Goal: Entertainment & Leisure: Browse casually

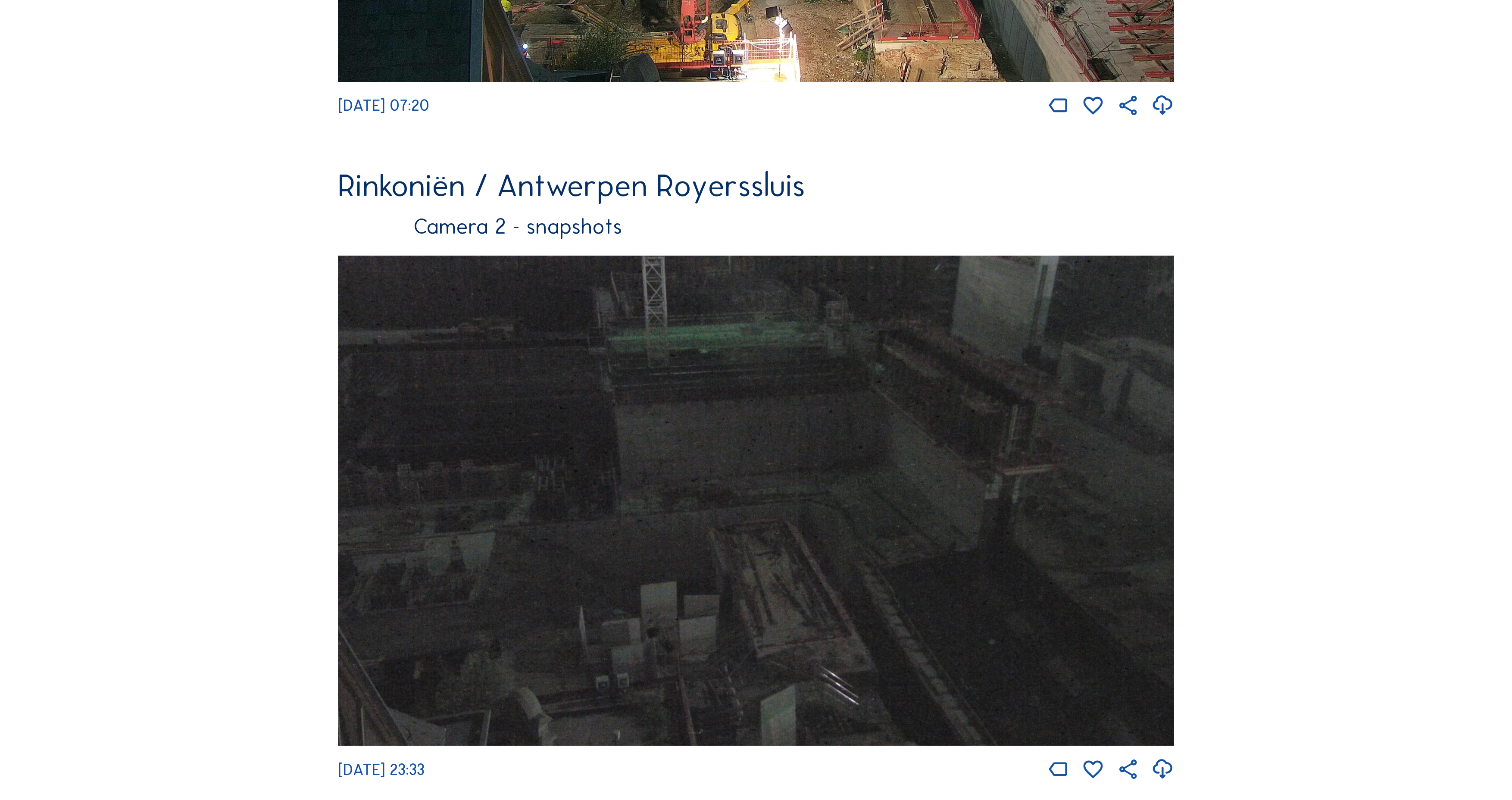
scroll to position [700, 0]
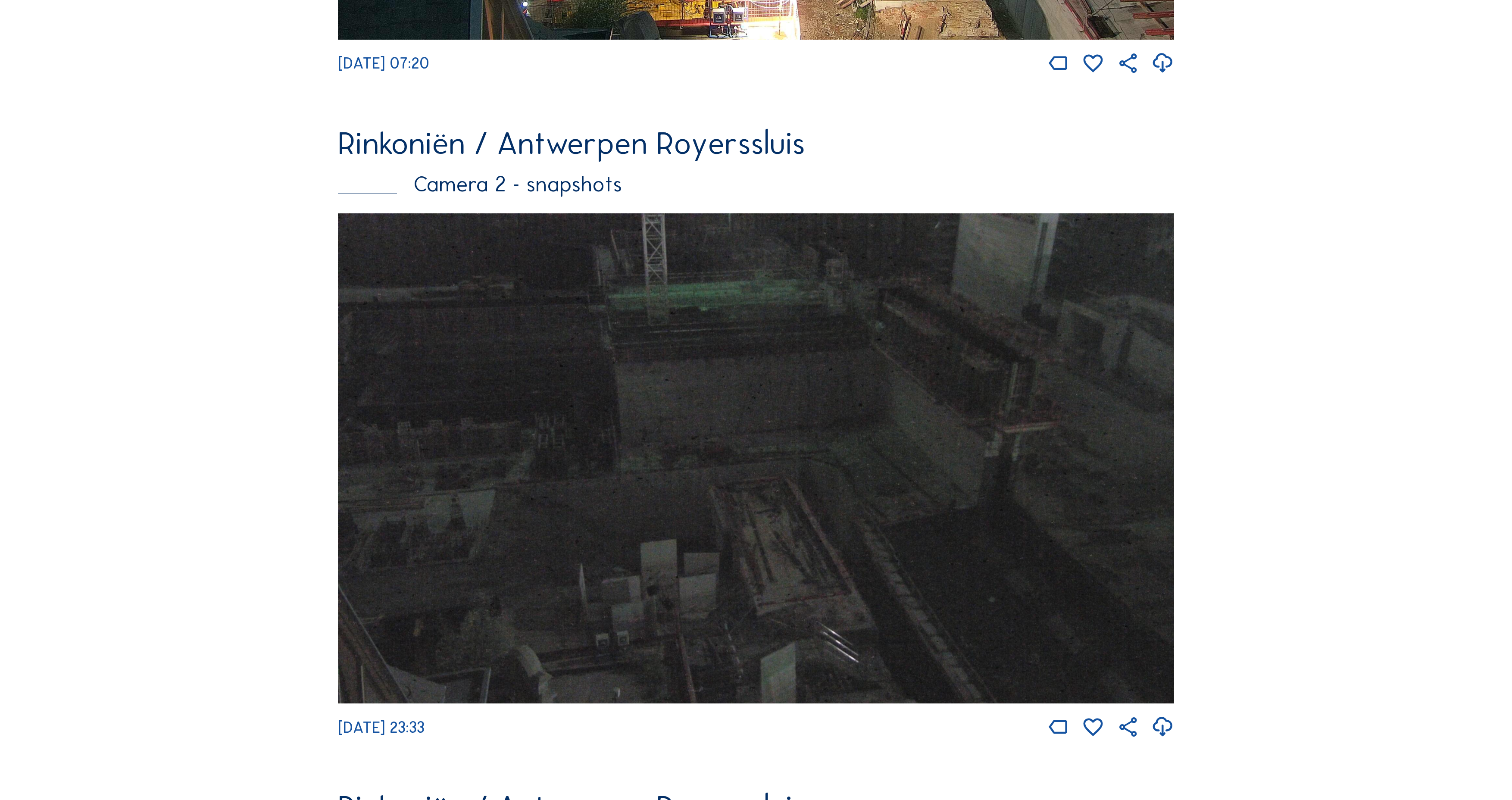
drag, startPoint x: 550, startPoint y: 406, endPoint x: 262, endPoint y: 545, distance: 319.8
click at [262, 545] on div "Feed Fotoshow Kaart Zoeken Volledig scherm Rinkoniën / Antwerpen Royerssluis Ca…" at bounding box center [756, 718] width 1134 height 2619
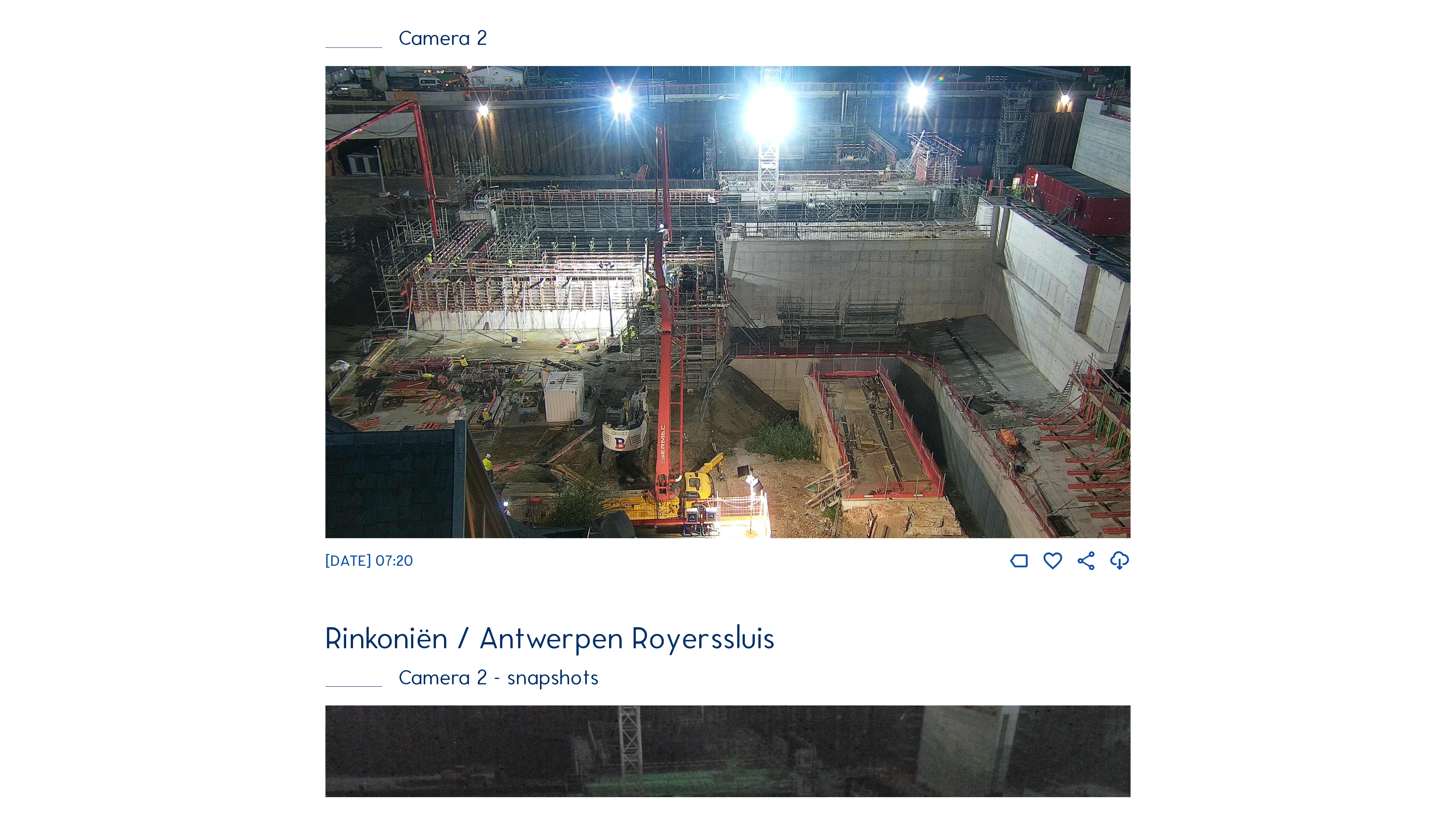
scroll to position [163, 0]
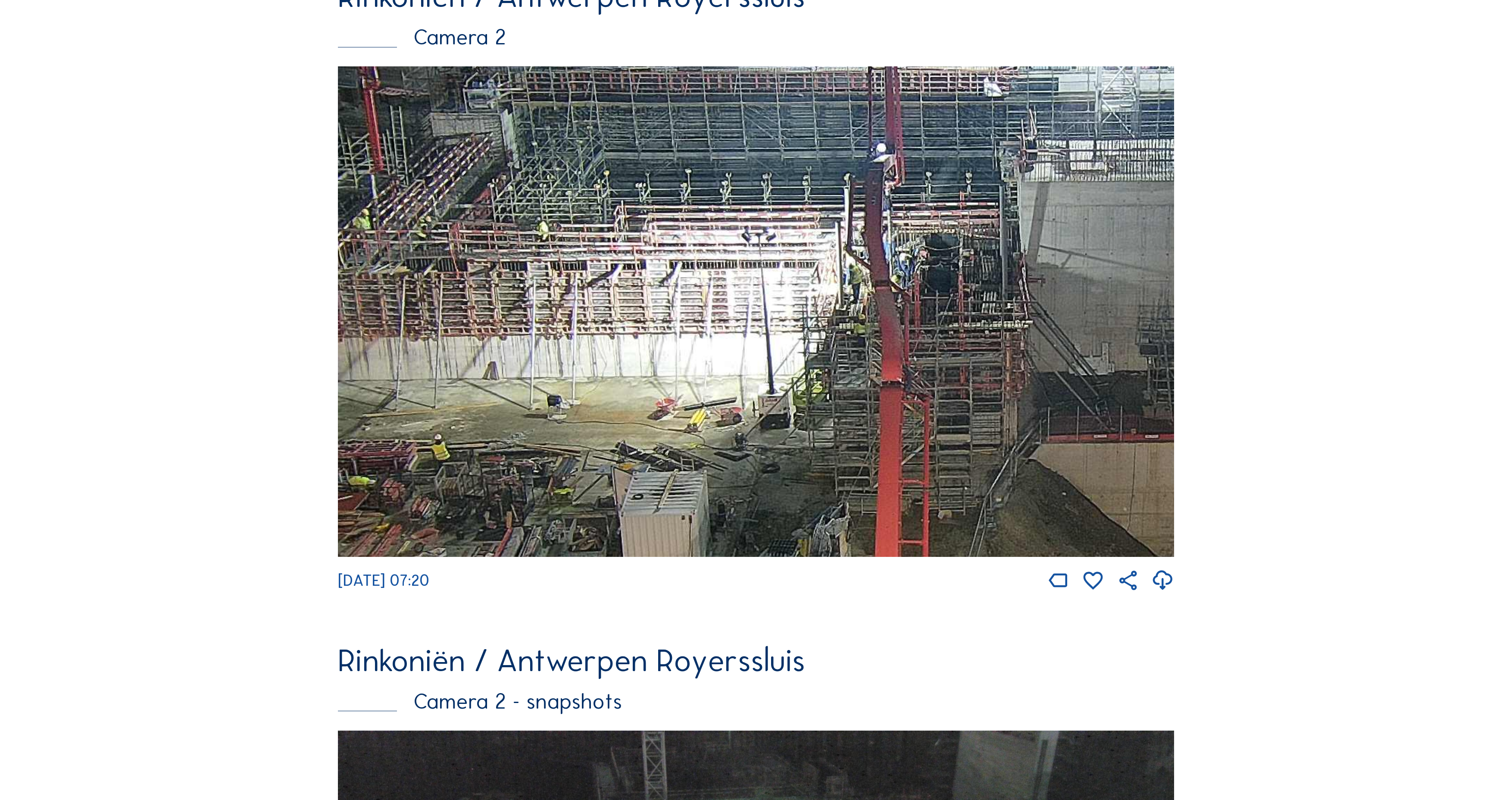
drag, startPoint x: 519, startPoint y: 295, endPoint x: 515, endPoint y: 181, distance: 114.1
click at [515, 181] on img at bounding box center [755, 312] width 836 height 491
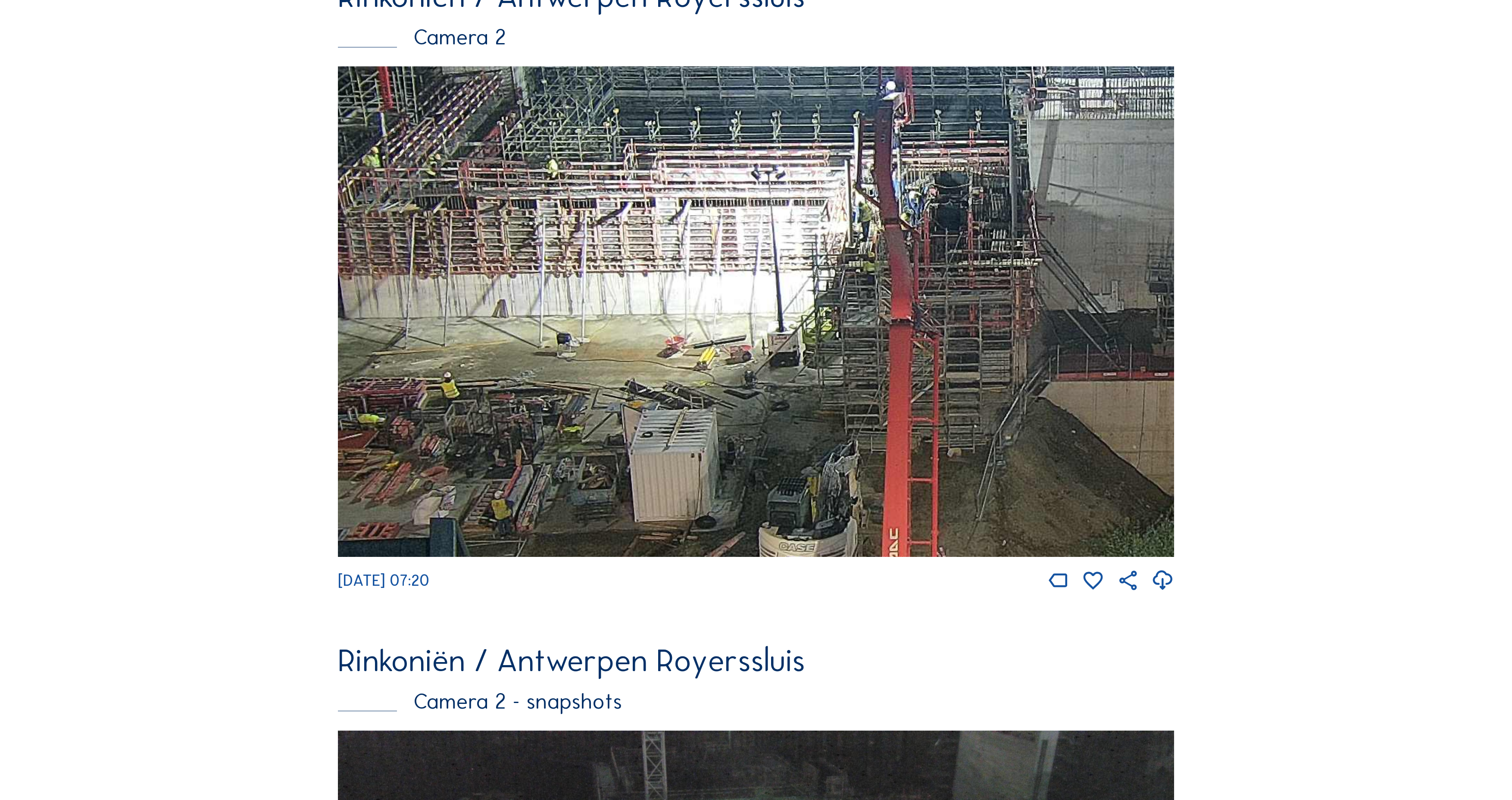
click at [527, 98] on img at bounding box center [755, 312] width 836 height 491
